Goal: Task Accomplishment & Management: Complete application form

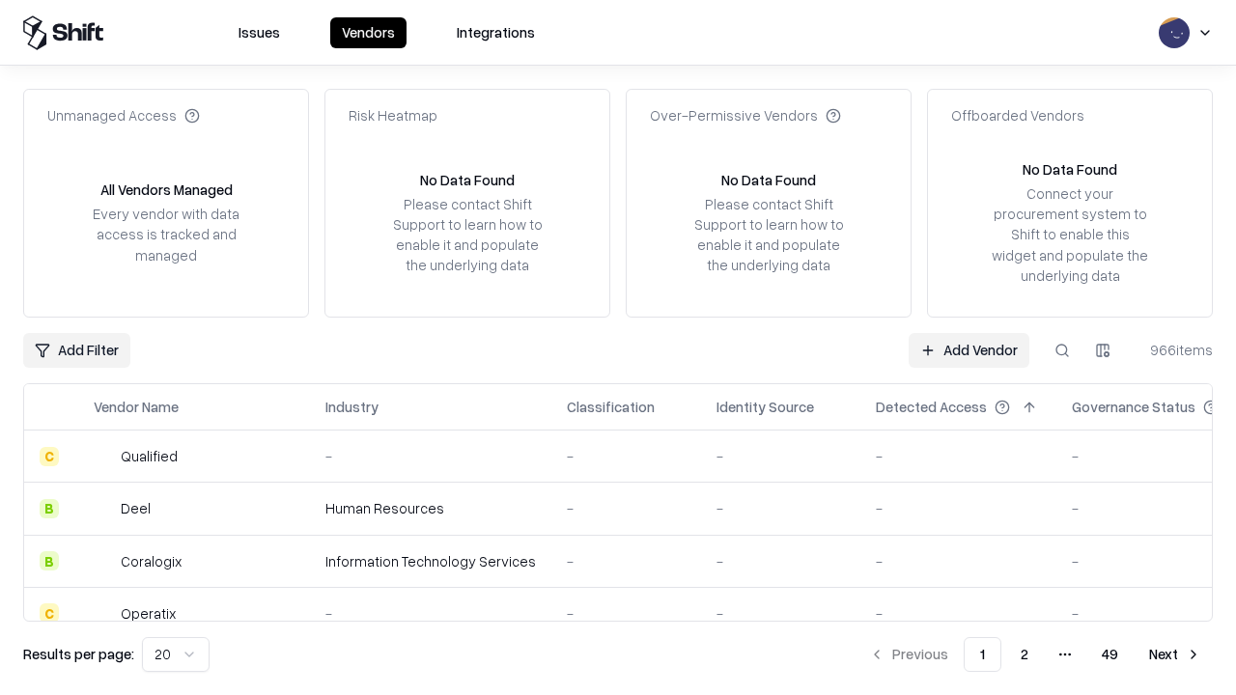
click at [969, 350] on link "Add Vendor" at bounding box center [969, 350] width 121 height 35
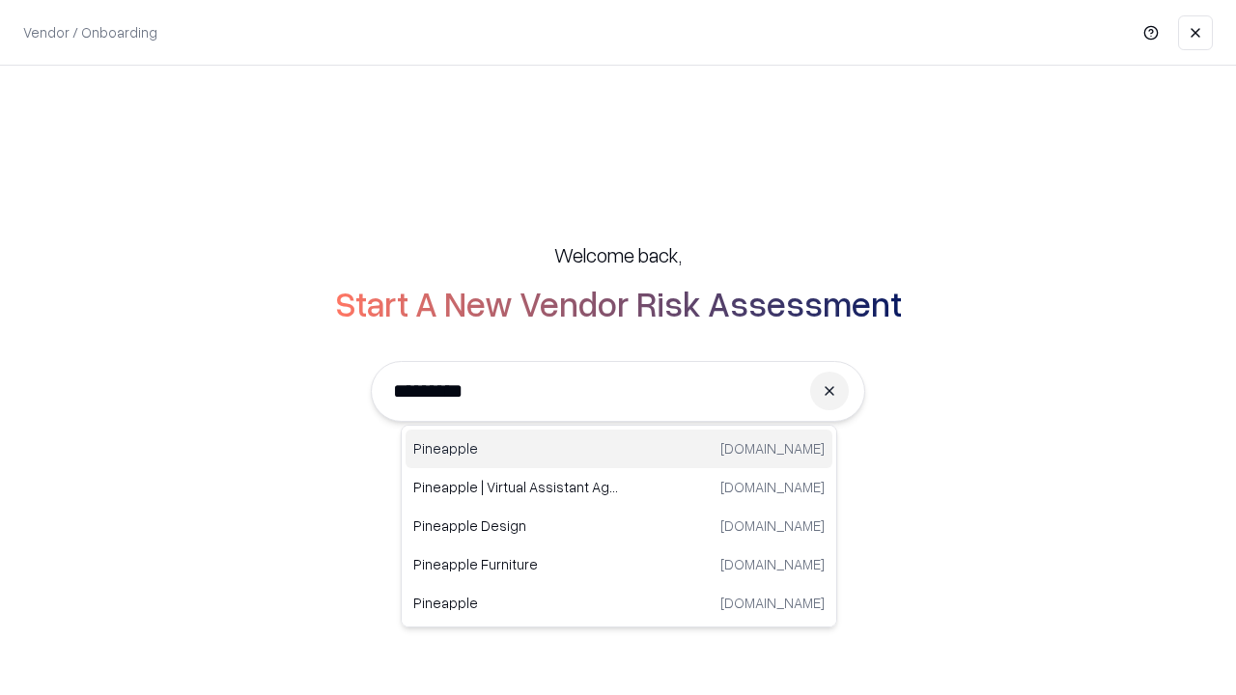
click at [619, 449] on div "Pineapple [DOMAIN_NAME]" at bounding box center [619, 449] width 427 height 39
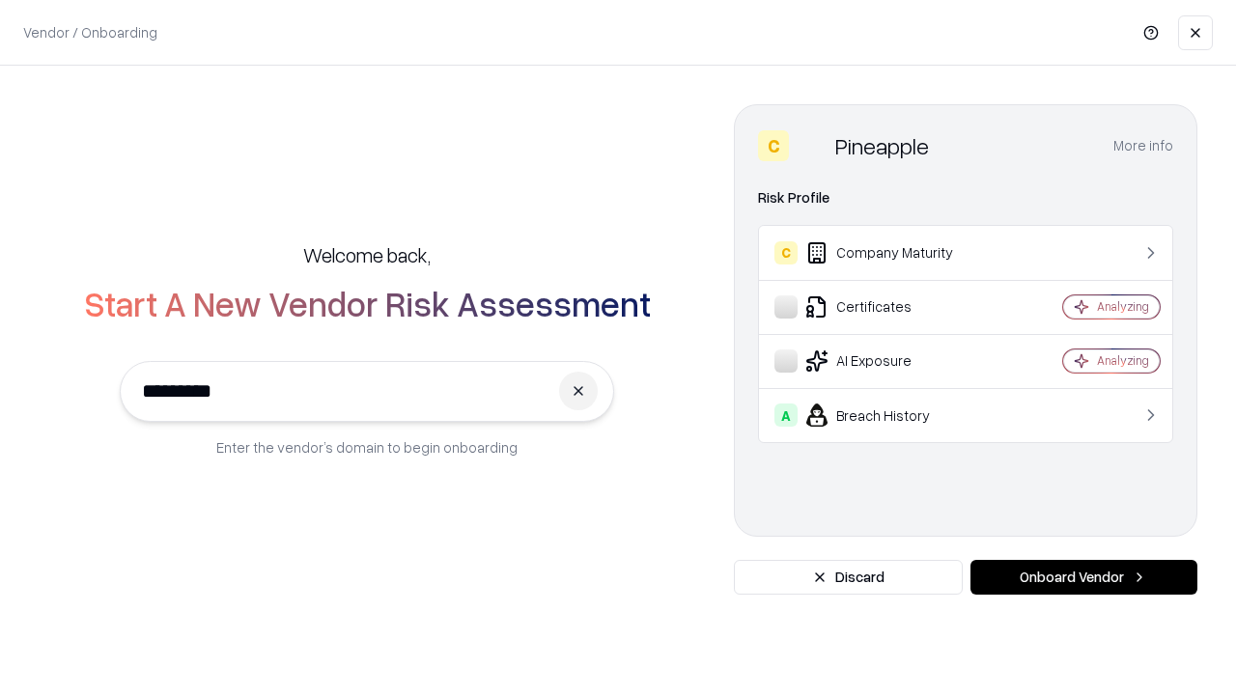
type input "*********"
click at [1084, 577] on button "Onboard Vendor" at bounding box center [1084, 577] width 227 height 35
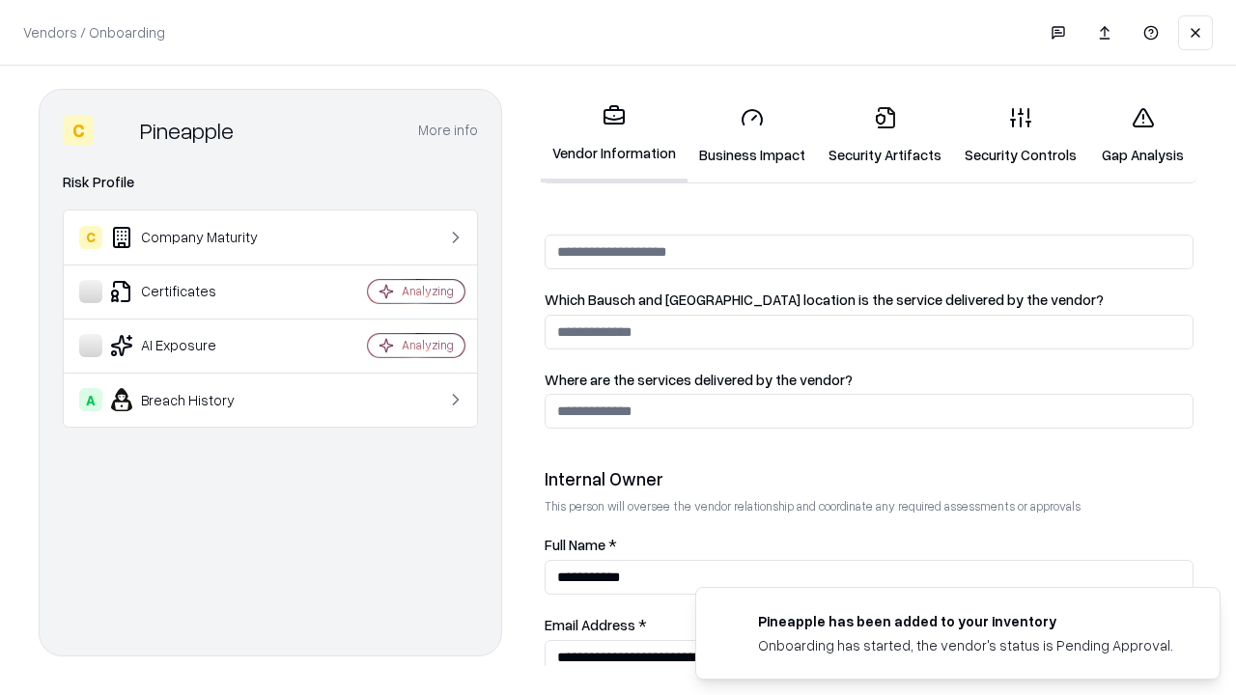
scroll to position [1000, 0]
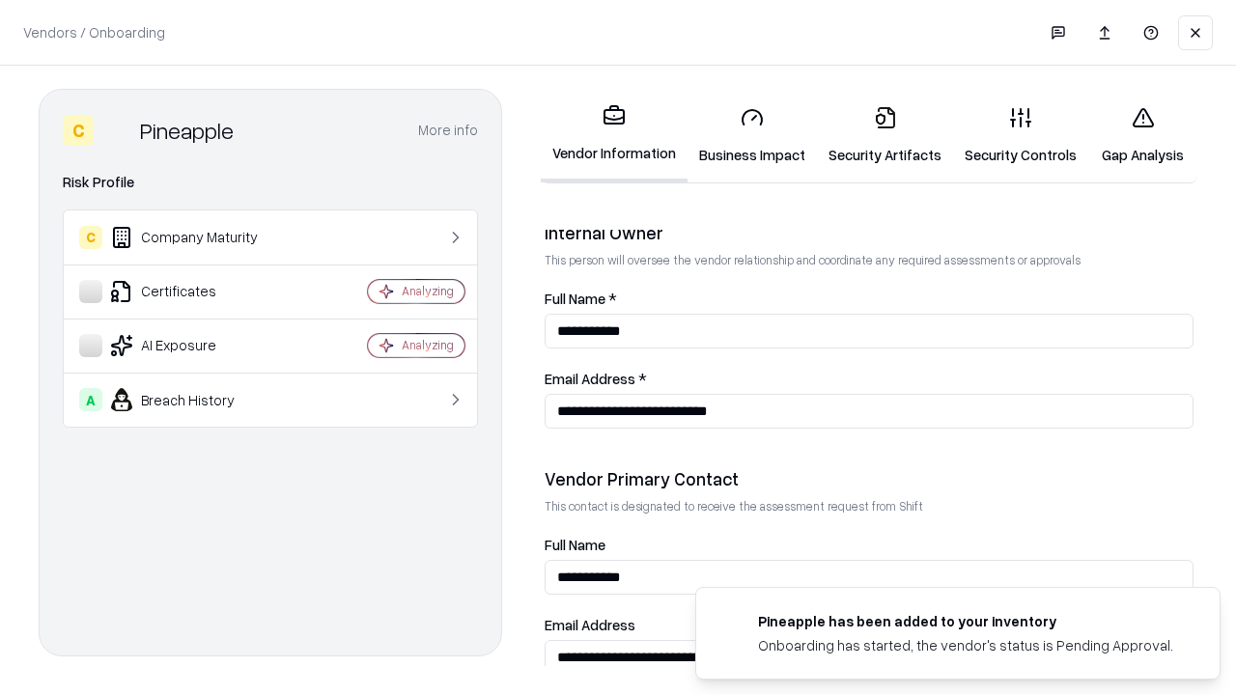
click at [752, 135] on link "Business Impact" at bounding box center [752, 136] width 129 height 90
click at [1142, 135] on link "Gap Analysis" at bounding box center [1142, 136] width 109 height 90
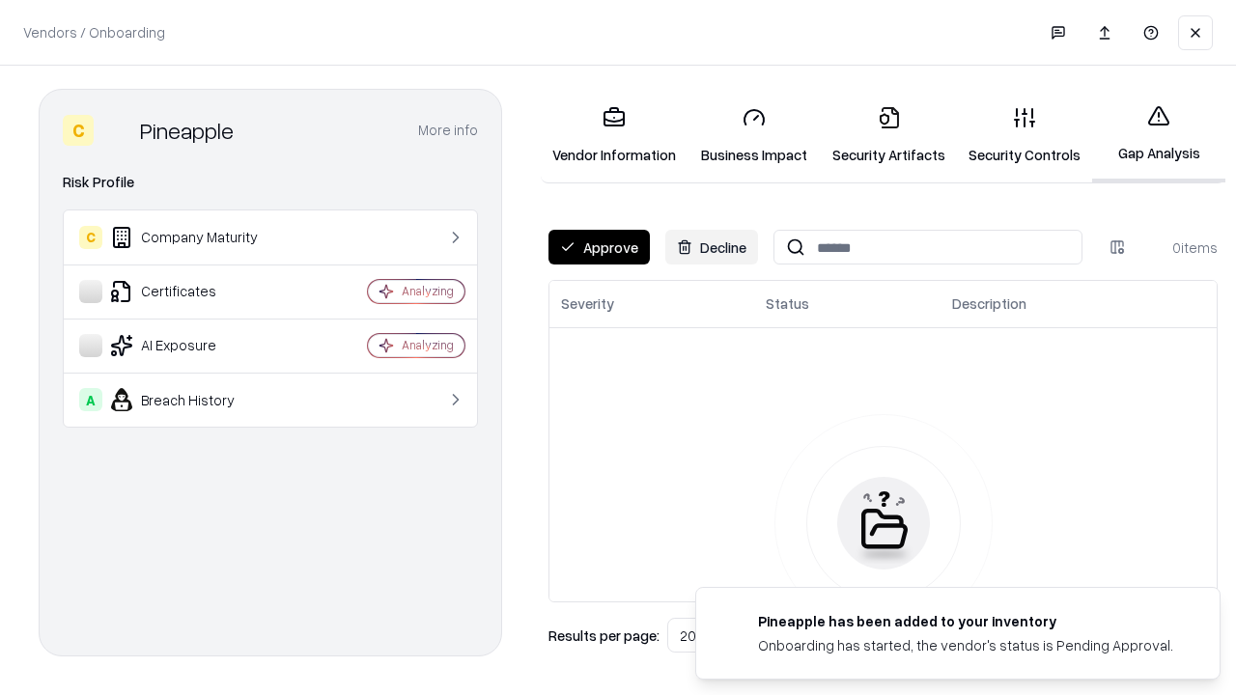
click at [599, 247] on button "Approve" at bounding box center [599, 247] width 101 height 35
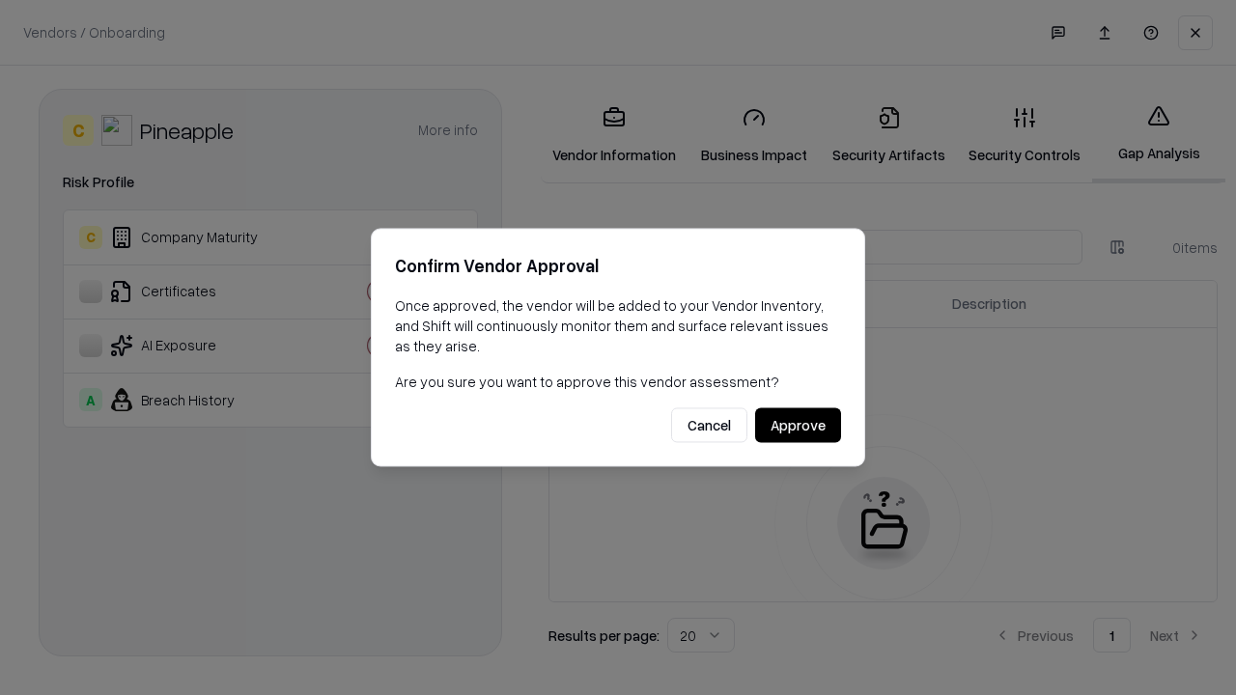
click at [798, 425] on button "Approve" at bounding box center [798, 425] width 86 height 35
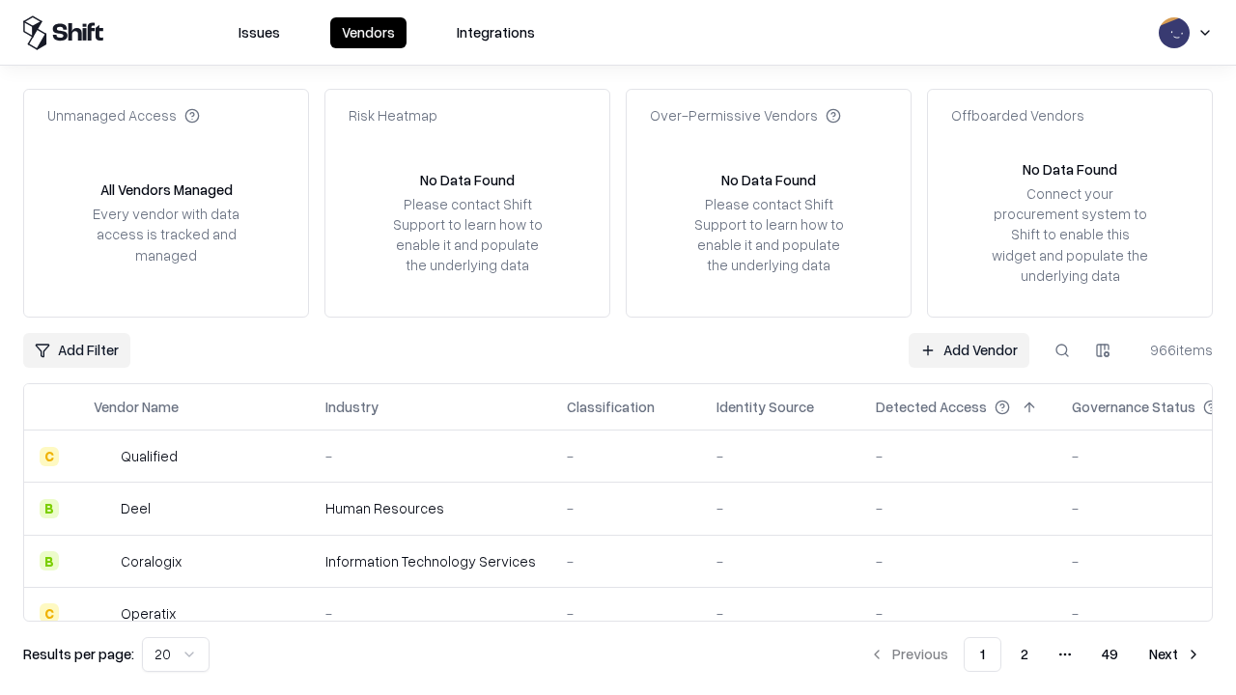
type input "*********"
click at [969, 350] on link "Add Vendor" at bounding box center [969, 350] width 121 height 35
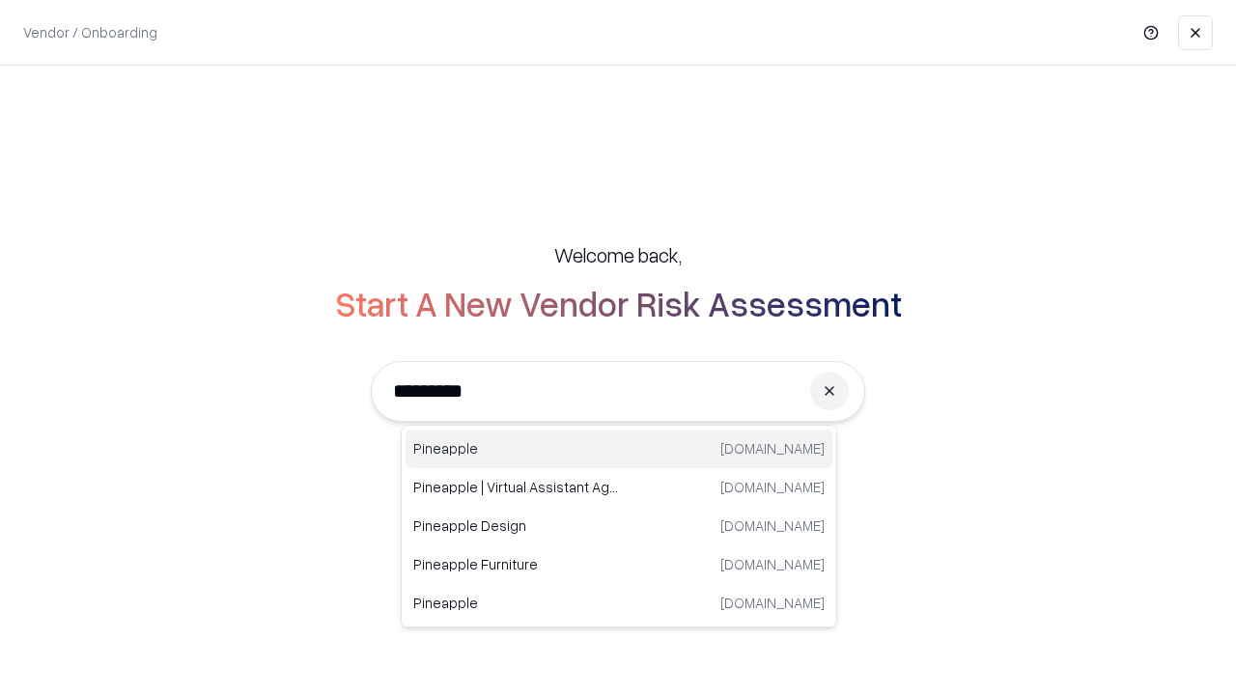
click at [619, 449] on div "Pineapple [DOMAIN_NAME]" at bounding box center [619, 449] width 427 height 39
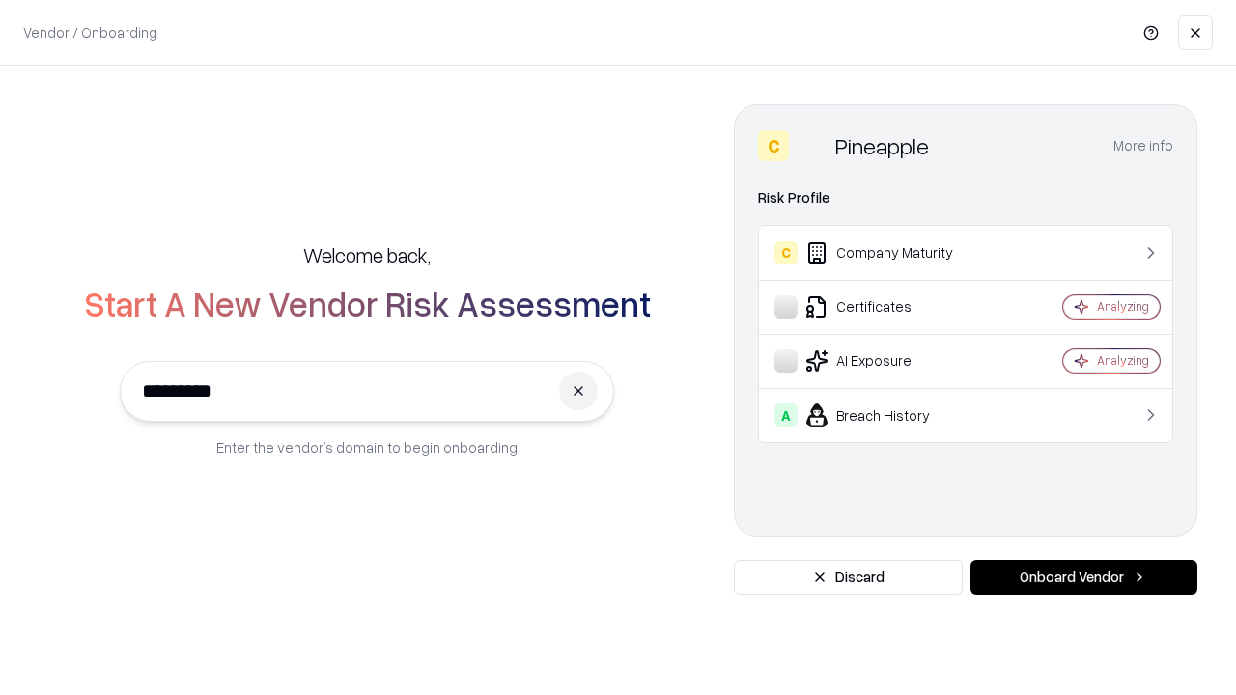
type input "*********"
click at [1084, 577] on button "Onboard Vendor" at bounding box center [1084, 577] width 227 height 35
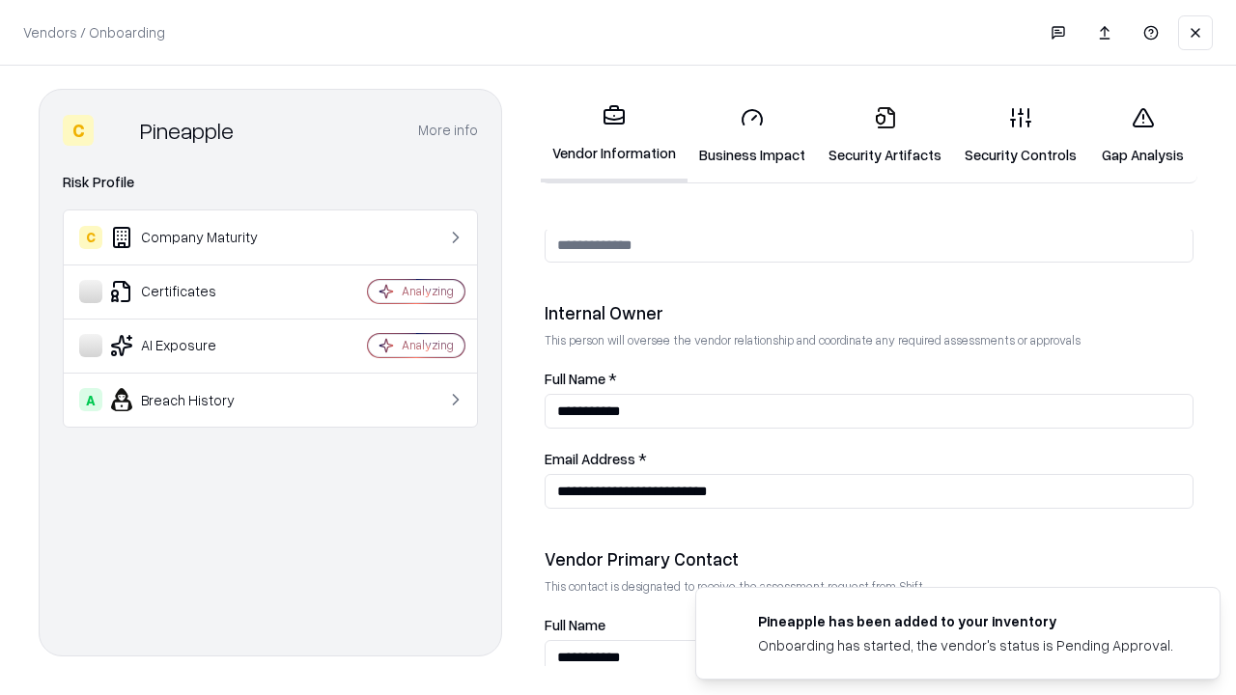
scroll to position [1000, 0]
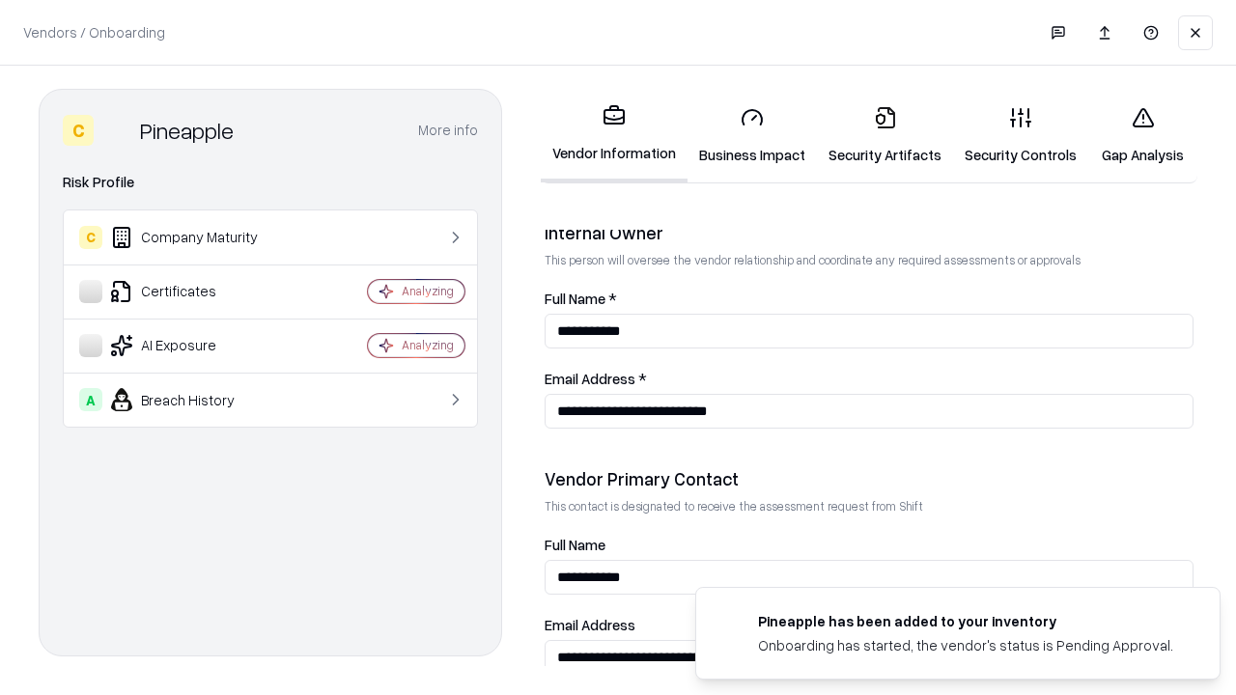
click at [1142, 135] on link "Gap Analysis" at bounding box center [1142, 136] width 109 height 90
